Goal: Task Accomplishment & Management: Manage account settings

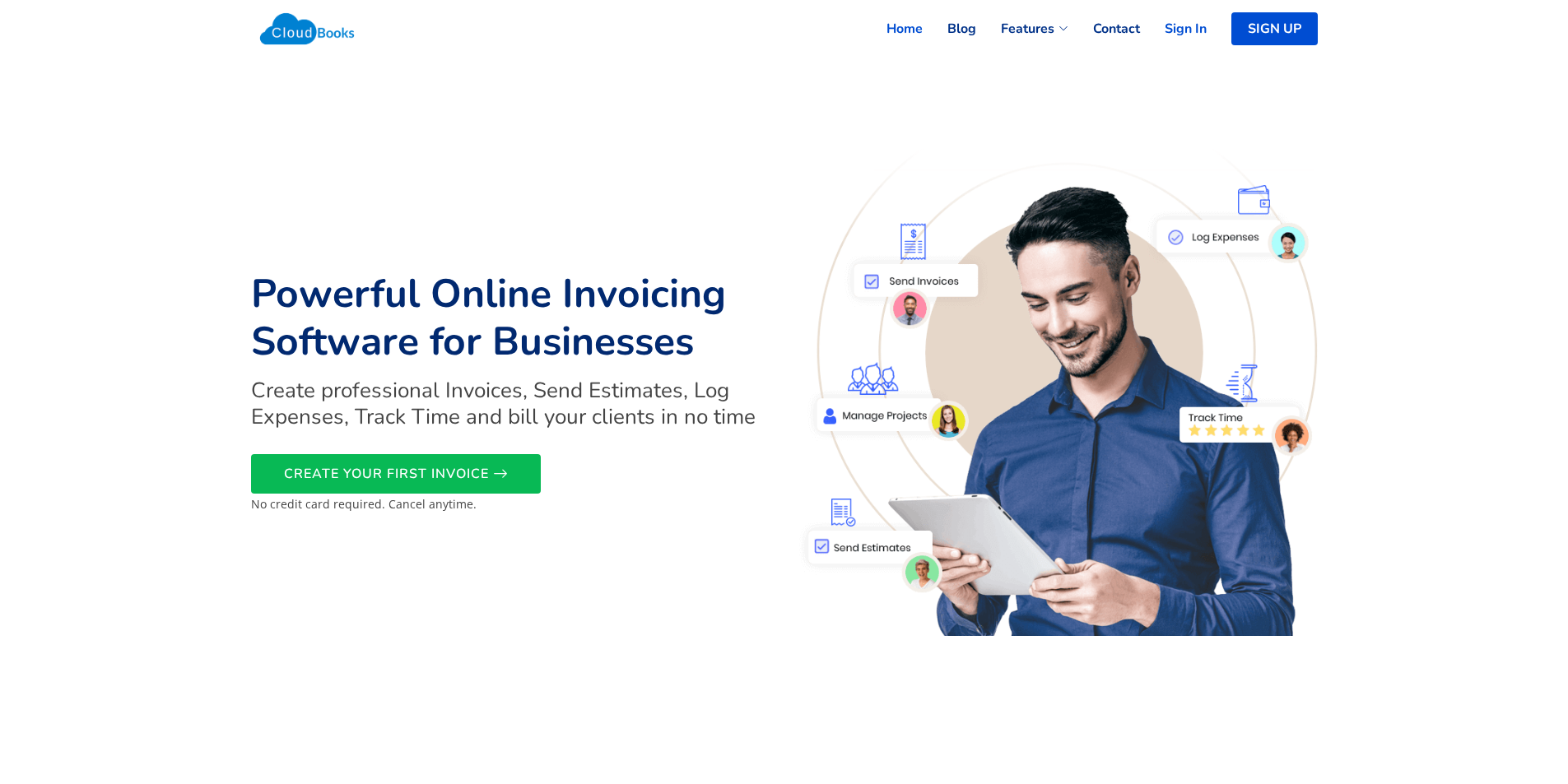
click at [1183, 25] on link "Sign In" at bounding box center [1174, 29] width 67 height 36
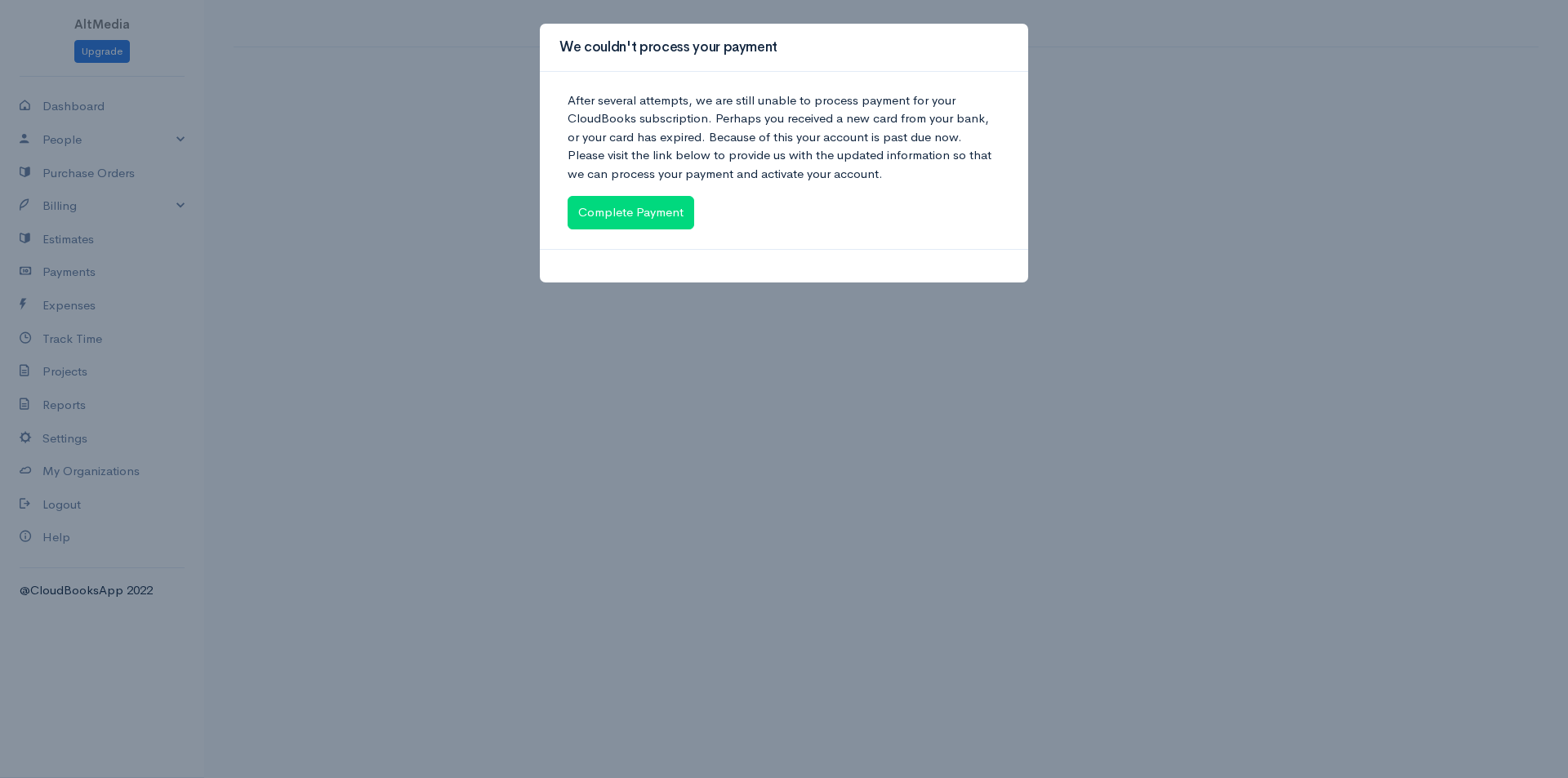
click at [56, 406] on div "We couldn't process your payment After several attempts, we are still unable to…" at bounding box center [784, 389] width 1568 height 778
click at [60, 373] on div "We couldn't process your payment After several attempts, we are still unable to…" at bounding box center [784, 389] width 1568 height 778
click at [56, 306] on div "We couldn't process your payment After several attempts, we are still unable to…" at bounding box center [784, 389] width 1568 height 778
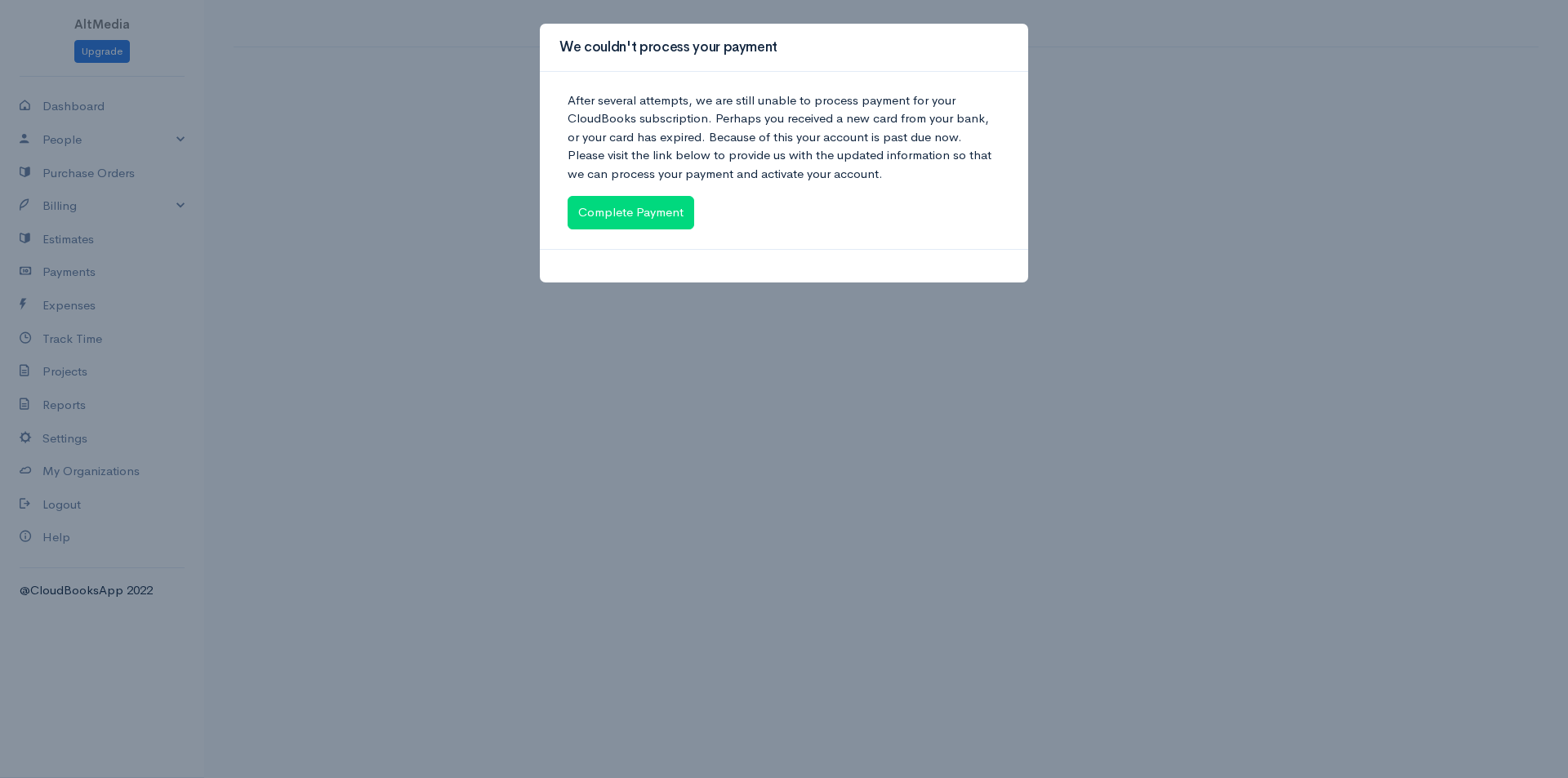
click at [56, 306] on div "We couldn't process your payment After several attempts, we are still unable to…" at bounding box center [784, 389] width 1568 height 778
